Goal: Information Seeking & Learning: Learn about a topic

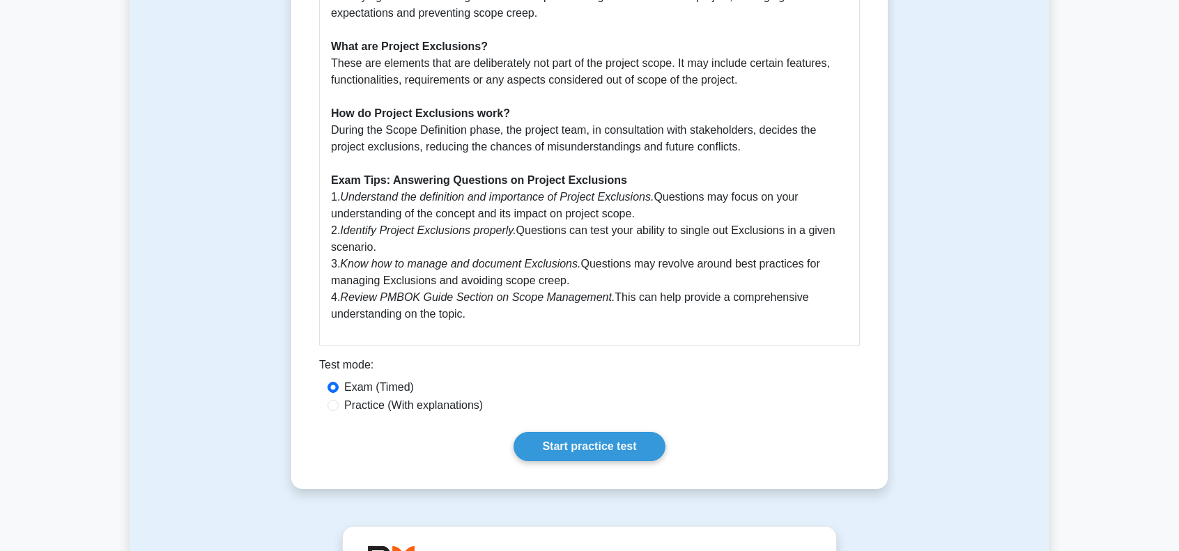
scroll to position [488, 0]
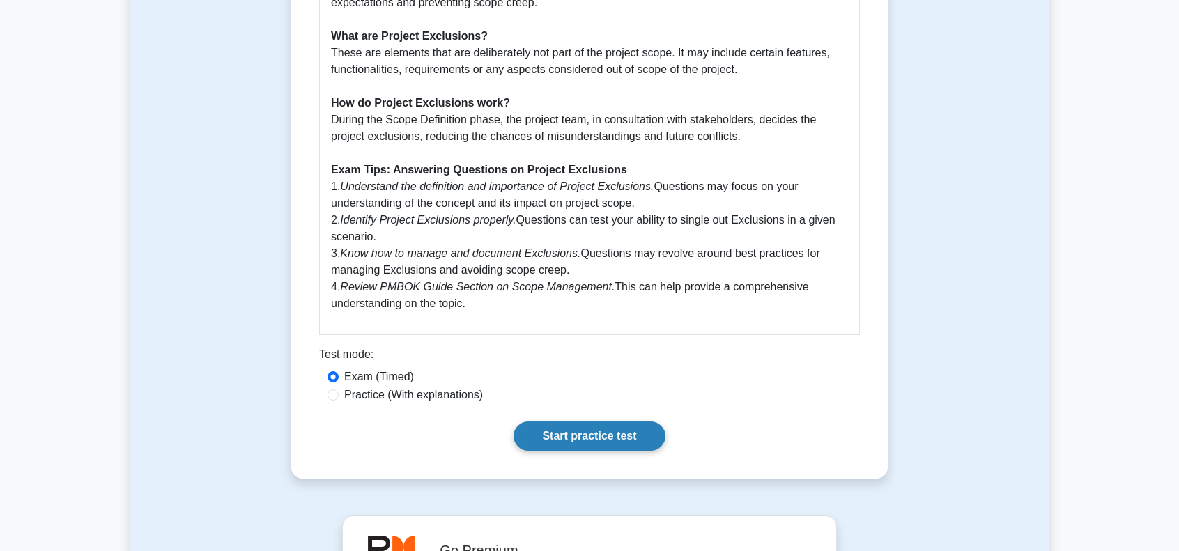
click at [601, 436] on link "Start practice test" at bounding box center [588, 435] width 151 height 29
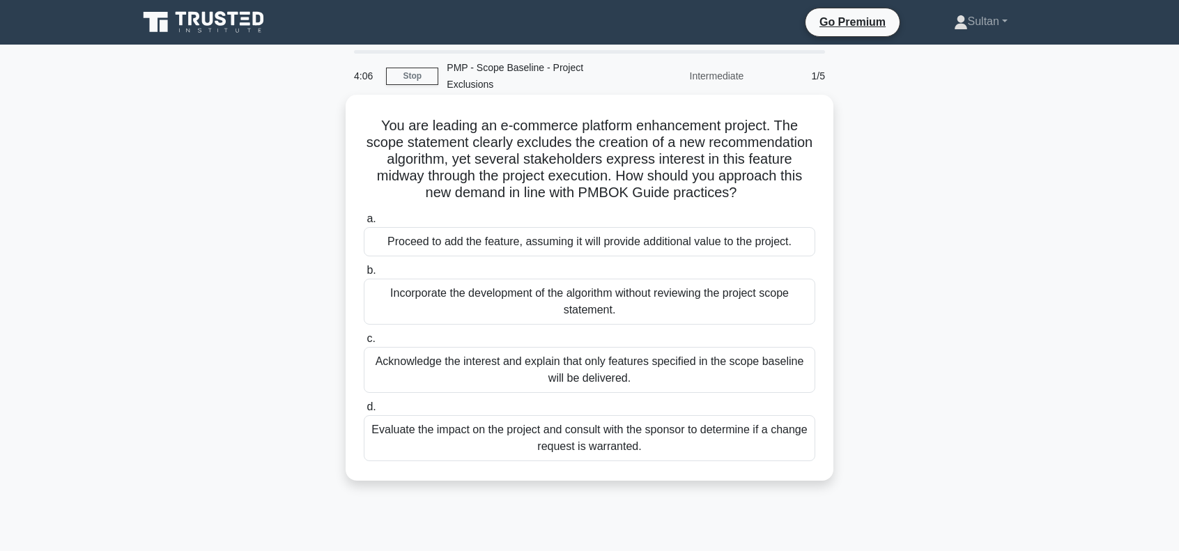
click at [522, 373] on div "Acknowledge the interest and explain that only features specified in the scope …" at bounding box center [589, 370] width 451 height 46
click at [364, 343] on input "c. Acknowledge the interest and explain that only features specified in the sco…" at bounding box center [364, 338] width 0 height 9
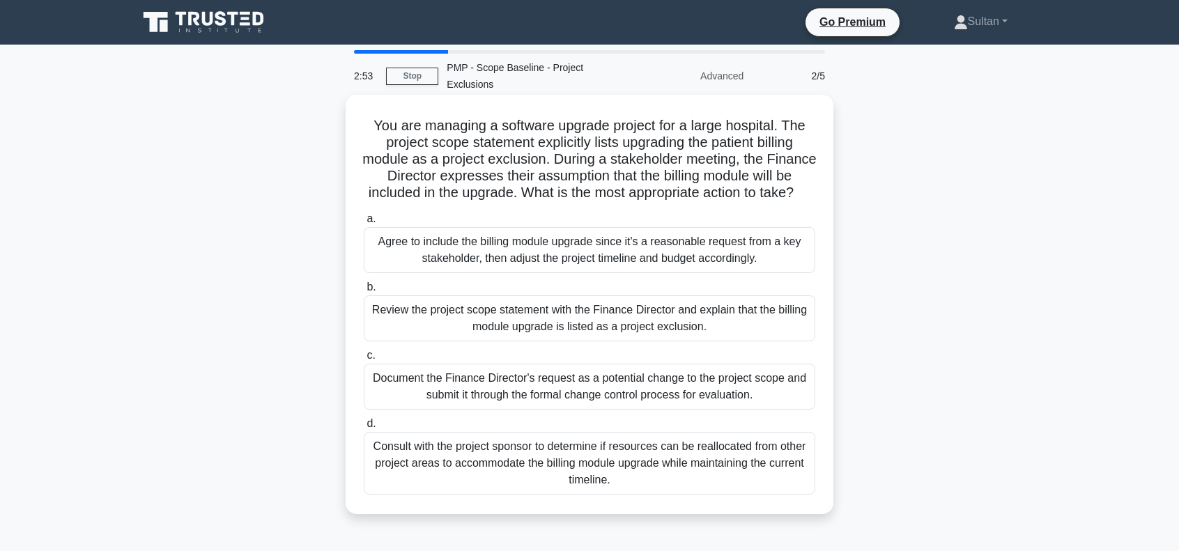
click at [503, 336] on div "Review the project scope statement with the Finance Director and explain that t…" at bounding box center [589, 318] width 451 height 46
click at [364, 292] on input "b. Review the project scope statement with the Finance Director and explain tha…" at bounding box center [364, 287] width 0 height 9
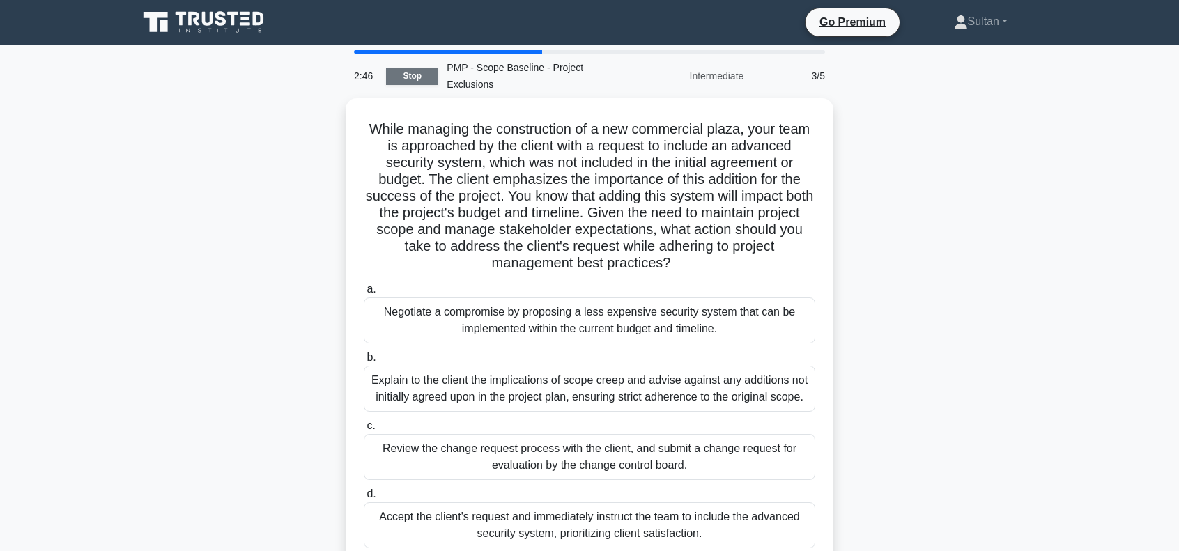
click at [412, 72] on link "Stop" at bounding box center [412, 76] width 52 height 17
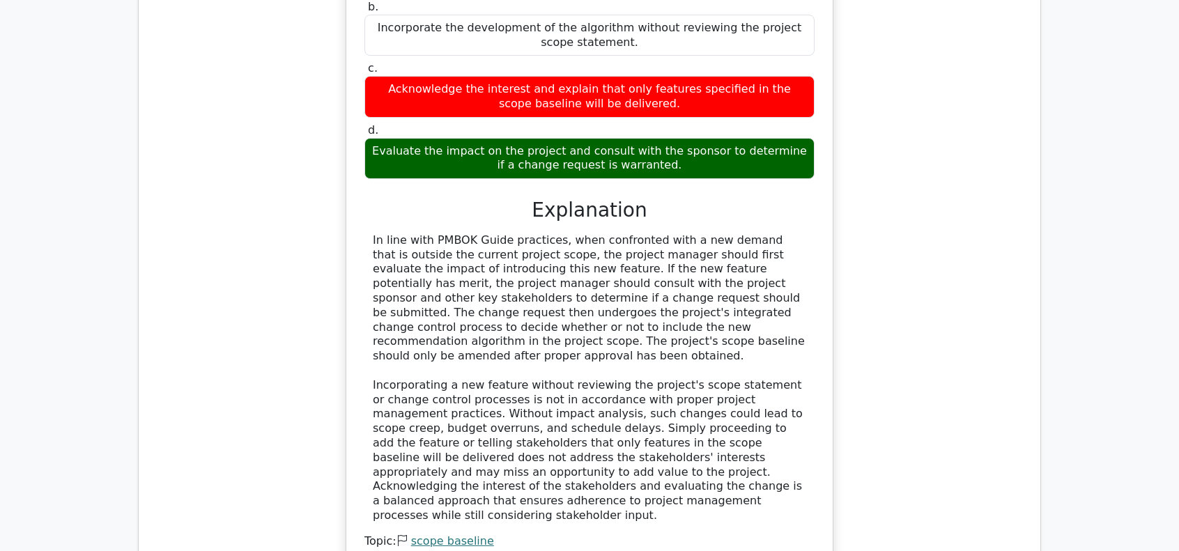
scroll to position [1393, 0]
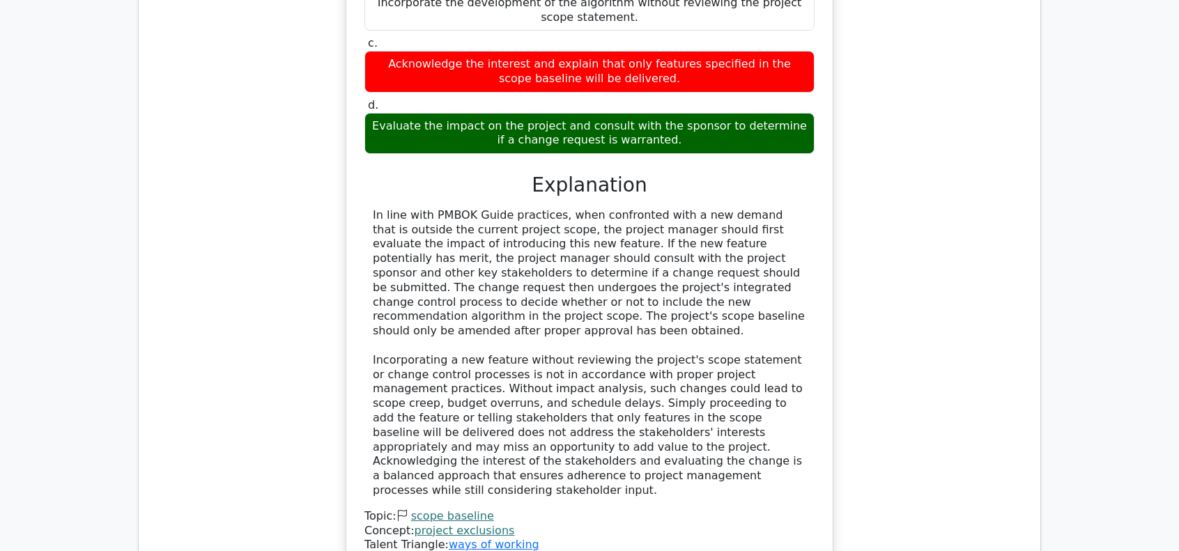
click at [461, 524] on link "project exclusions" at bounding box center [465, 530] width 100 height 13
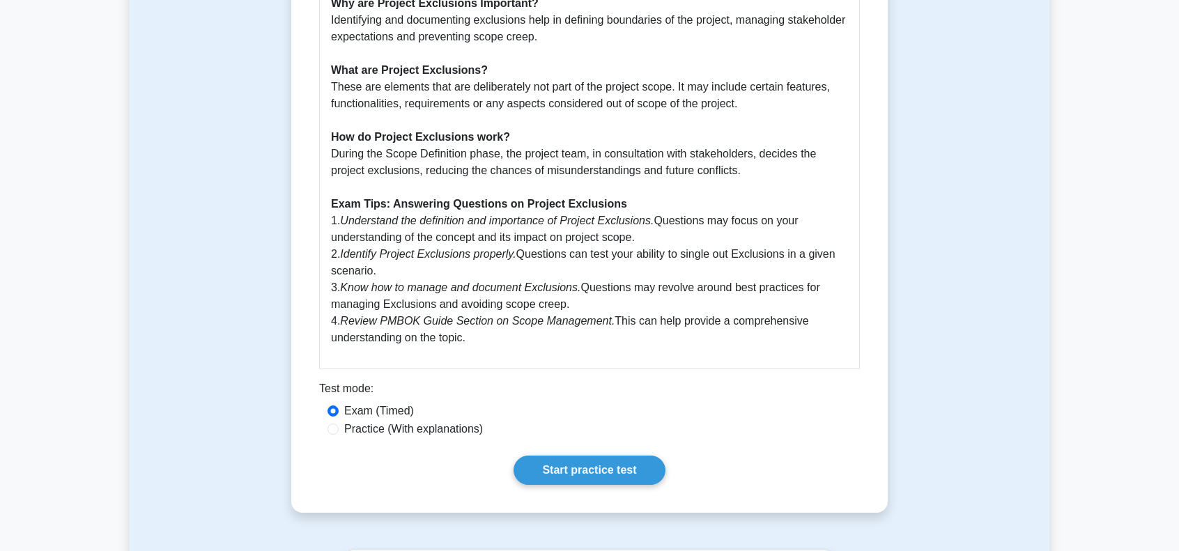
scroll to position [488, 0]
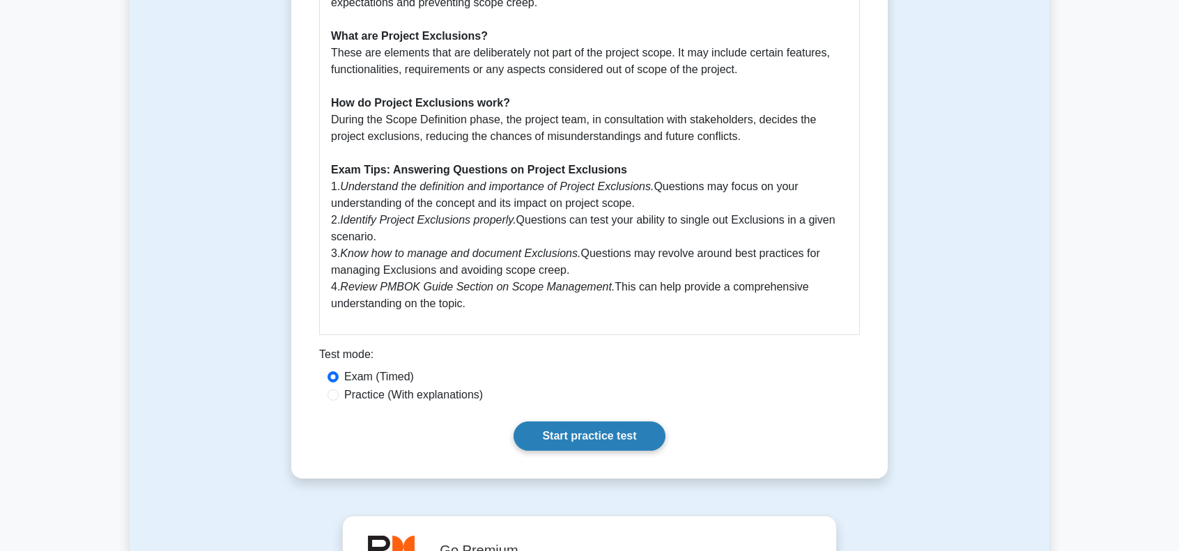
click at [608, 444] on link "Start practice test" at bounding box center [588, 435] width 151 height 29
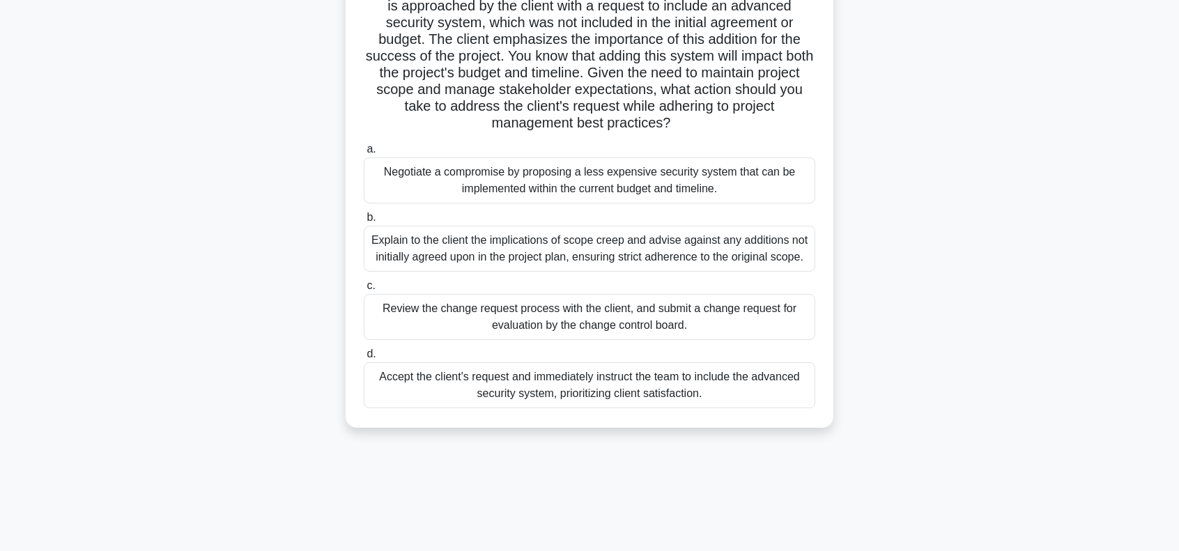
scroll to position [139, 0]
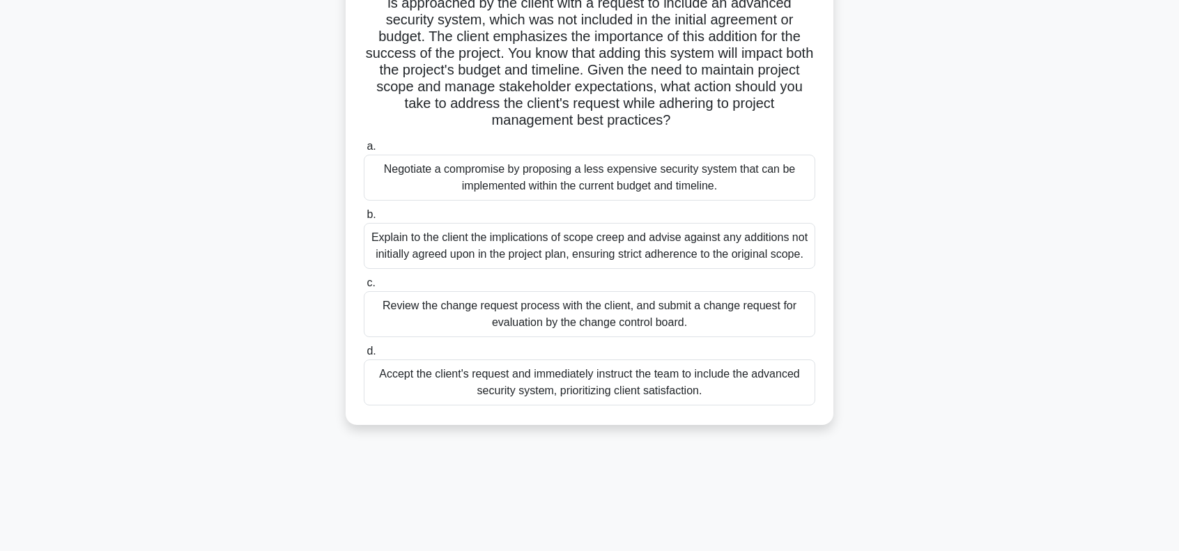
click at [566, 313] on div "Review the change request process with the client, and submit a change request …" at bounding box center [589, 314] width 451 height 46
click at [364, 288] on input "c. Review the change request process with the client, and submit a change reque…" at bounding box center [364, 283] width 0 height 9
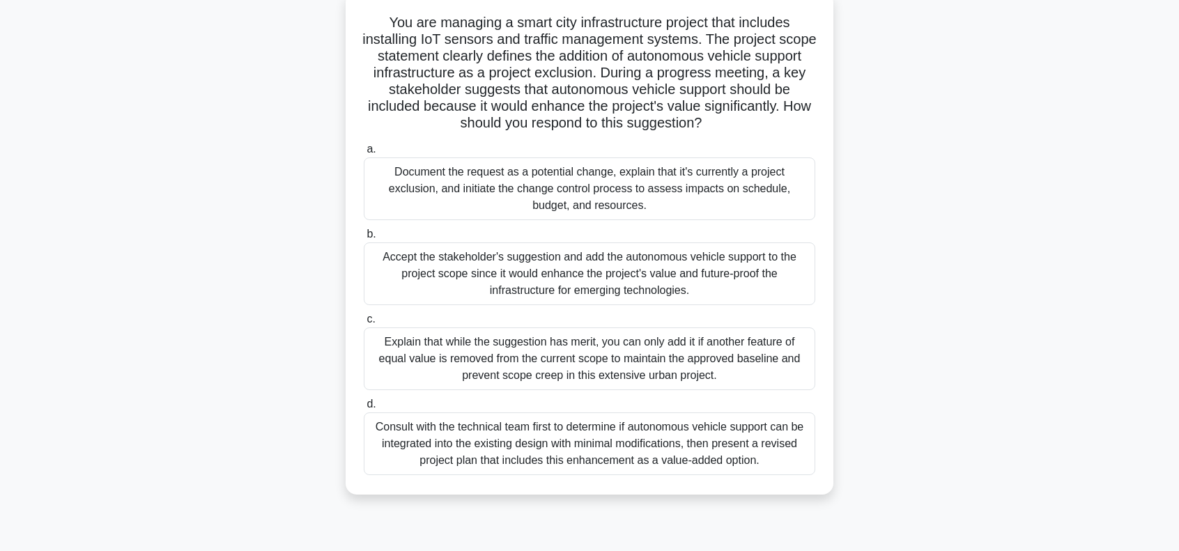
scroll to position [70, 0]
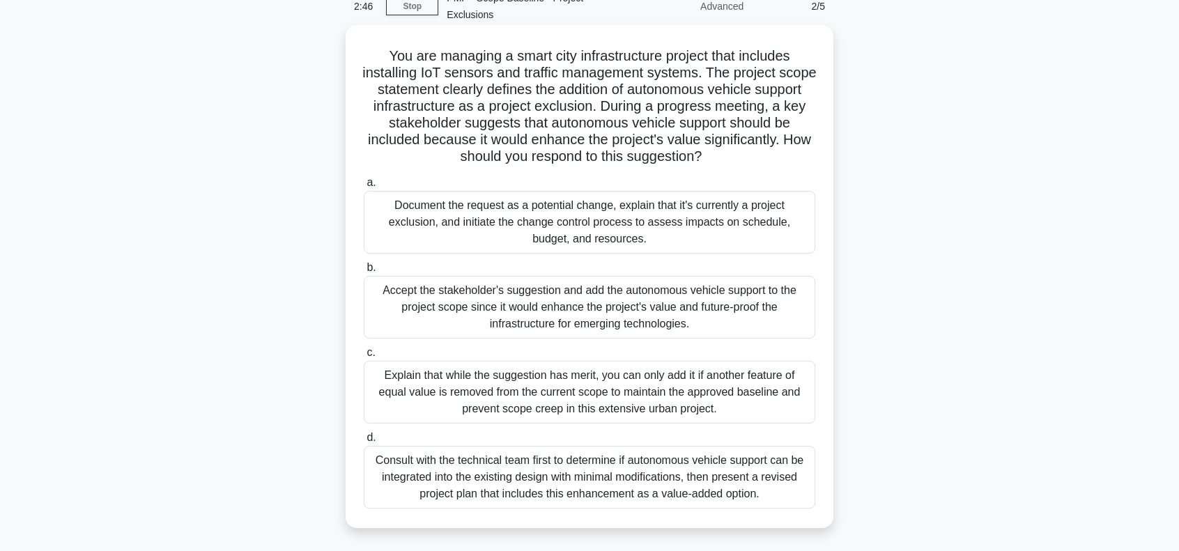
click at [621, 235] on div "Document the request as a potential change, explain that it's currently a proje…" at bounding box center [589, 222] width 451 height 63
click at [364, 187] on input "a. Document the request as a potential change, explain that it's currently a pr…" at bounding box center [364, 182] width 0 height 9
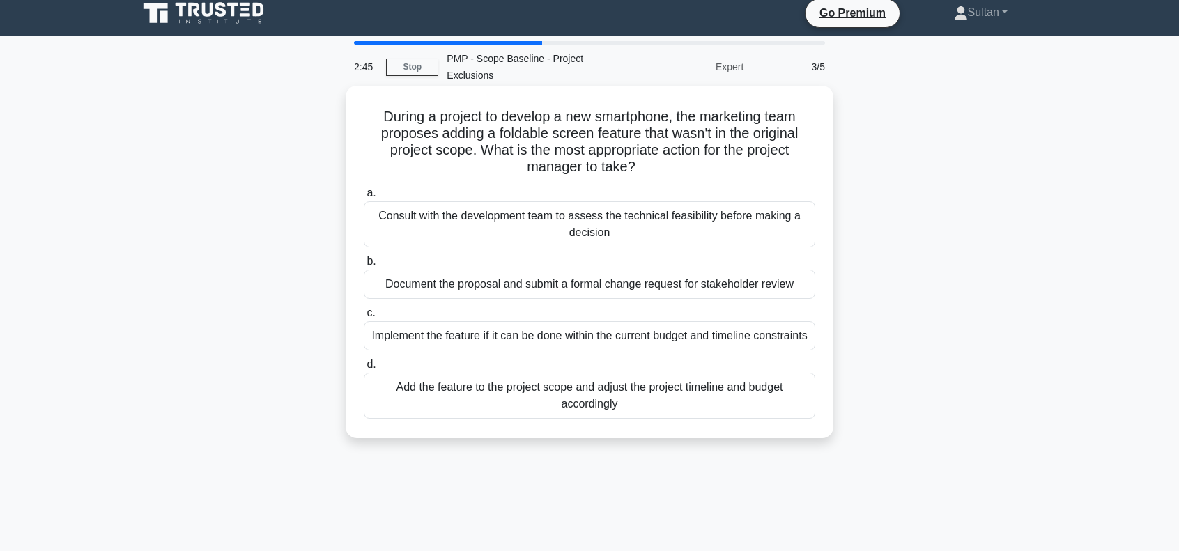
scroll to position [0, 0]
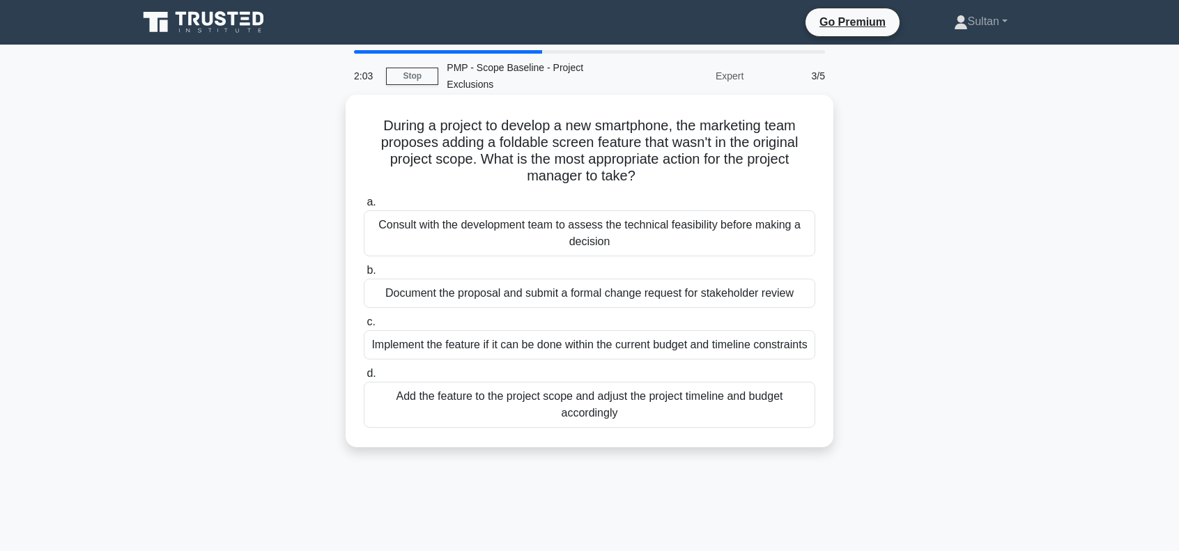
click at [652, 235] on div "Consult with the development team to assess the technical feasibility before ma…" at bounding box center [589, 233] width 451 height 46
click at [364, 207] on input "a. Consult with the development team to assess the technical feasibility before…" at bounding box center [364, 202] width 0 height 9
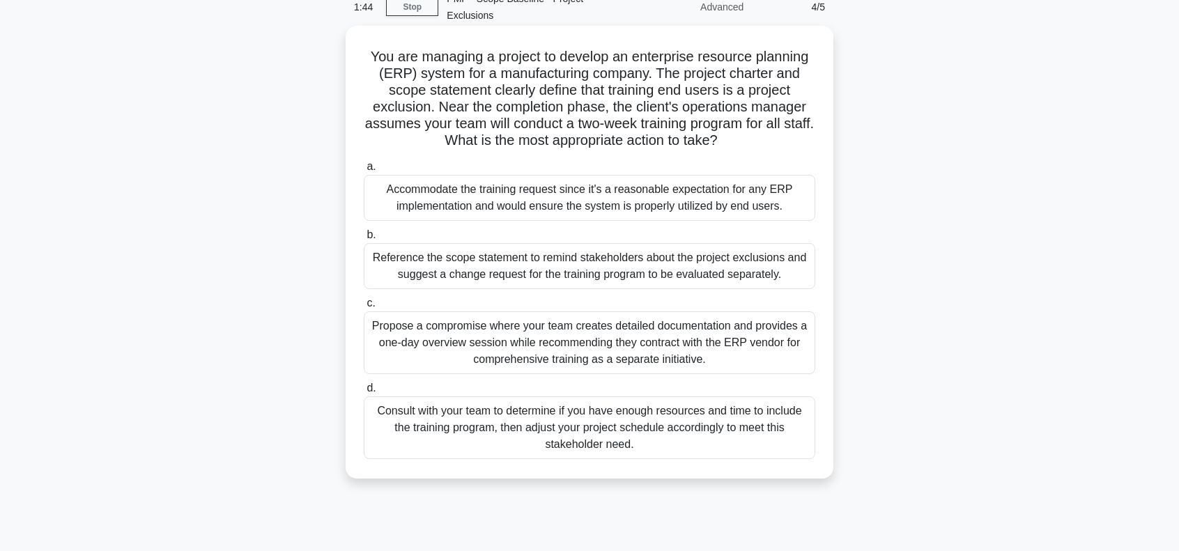
scroll to position [70, 0]
click at [433, 271] on div "Reference the scope statement to remind stakeholders about the project exclusio…" at bounding box center [589, 265] width 451 height 46
click at [364, 239] on input "b. Reference the scope statement to remind stakeholders about the project exclu…" at bounding box center [364, 234] width 0 height 9
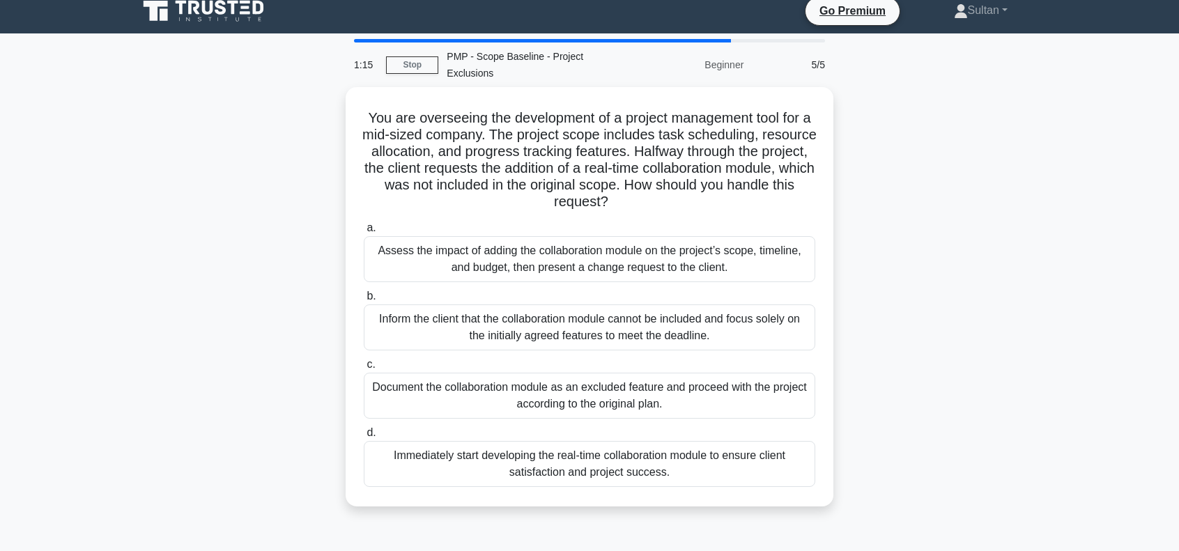
scroll to position [0, 0]
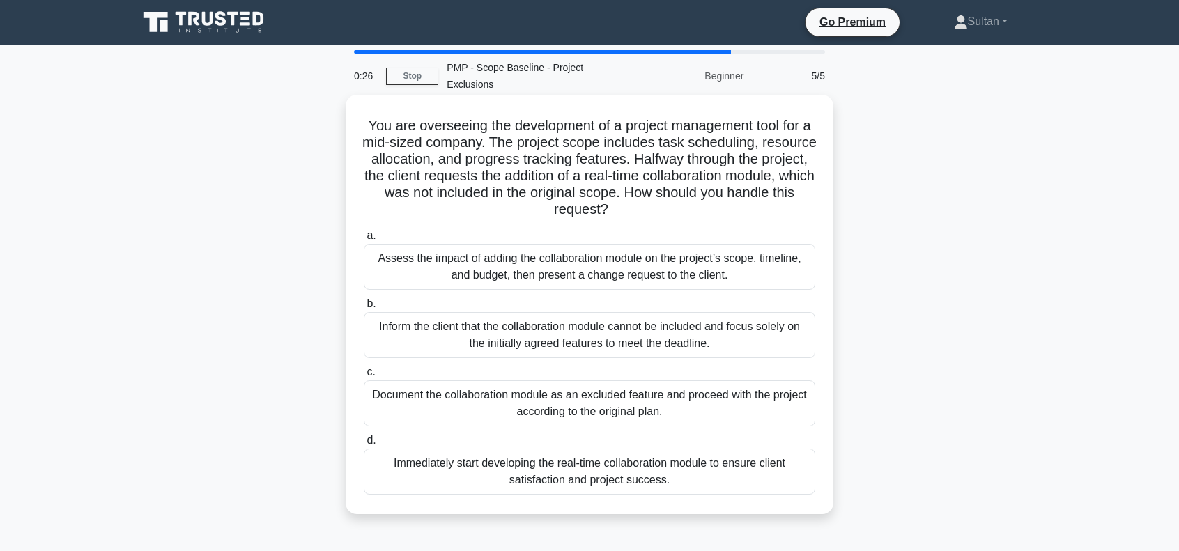
click at [534, 274] on div "Assess the impact of adding the collaboration module on the project’s scope, ti…" at bounding box center [589, 267] width 451 height 46
click at [364, 240] on input "a. Assess the impact of adding the collaboration module on the project’s scope,…" at bounding box center [364, 235] width 0 height 9
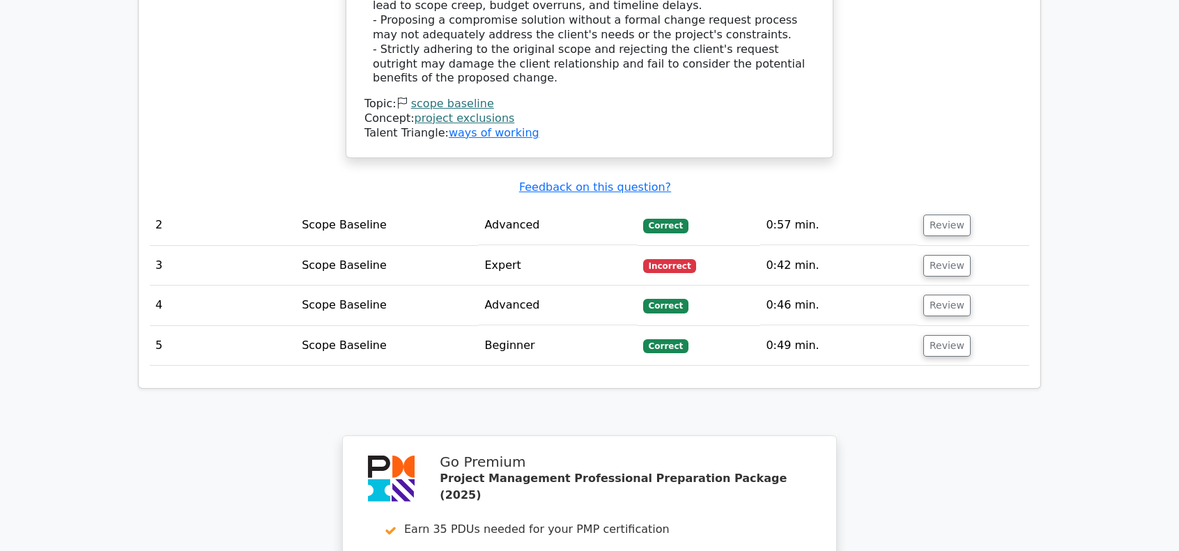
scroll to position [1881, 0]
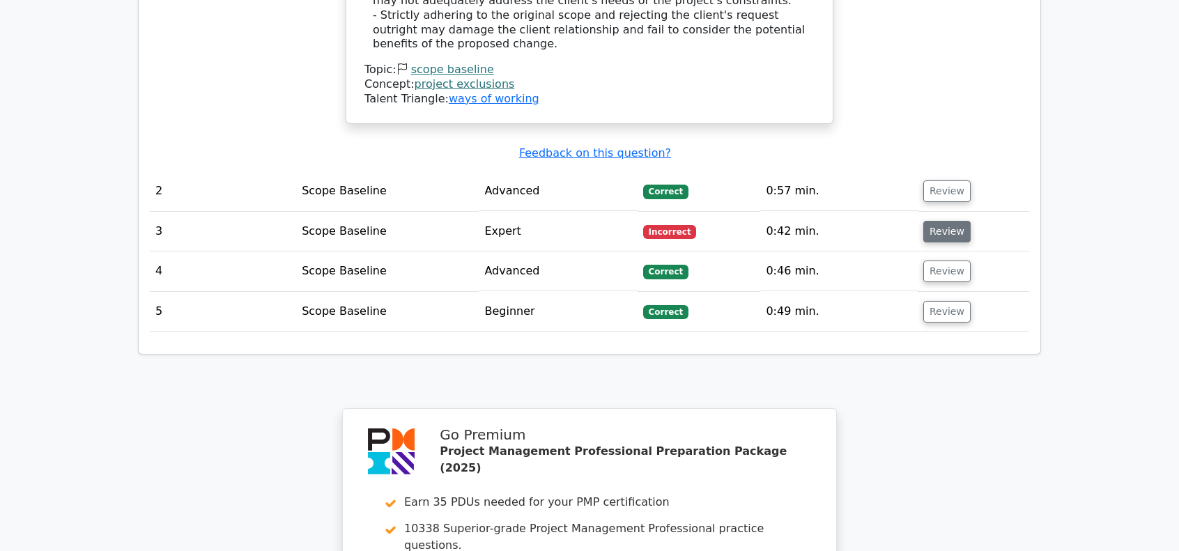
click at [952, 221] on button "Review" at bounding box center [946, 232] width 47 height 22
